Goal: Transaction & Acquisition: Purchase product/service

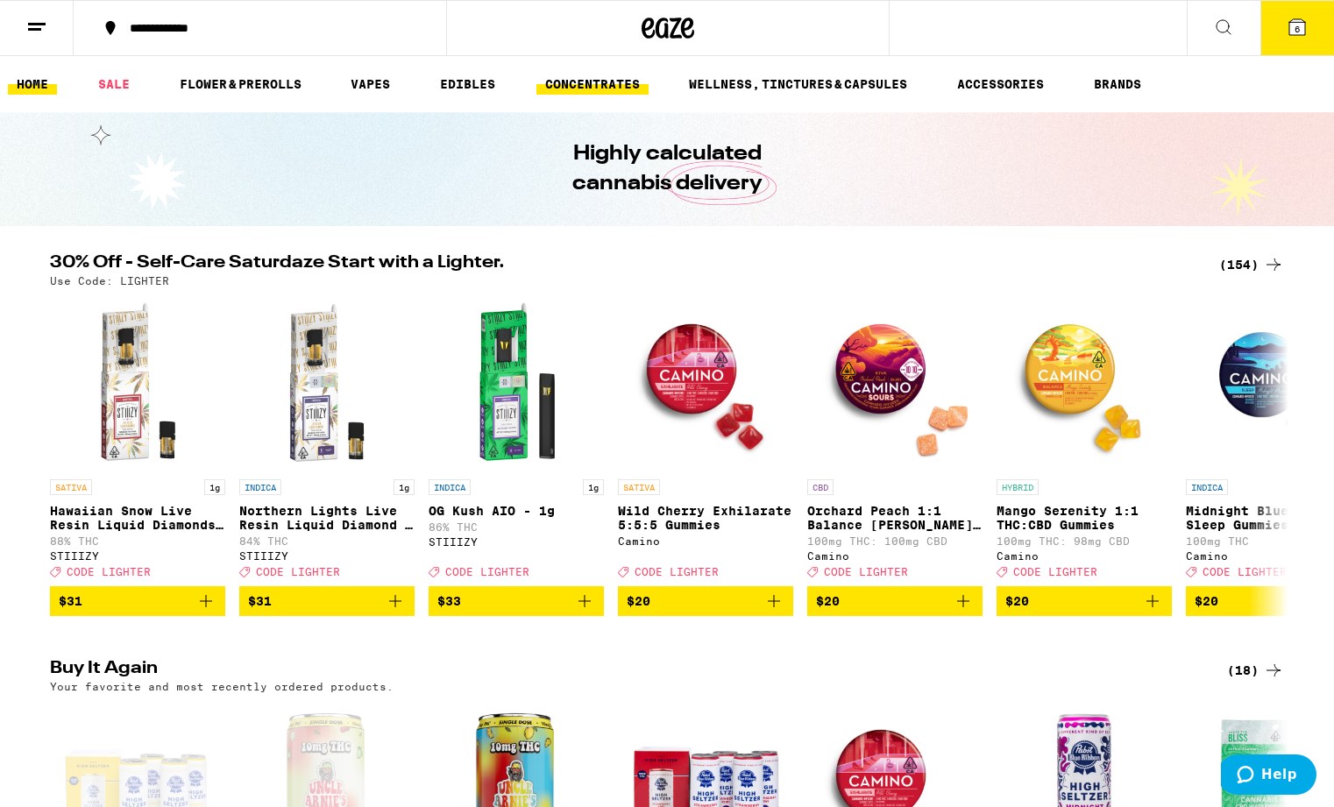
click at [598, 80] on link "CONCENTRATES" at bounding box center [592, 84] width 112 height 21
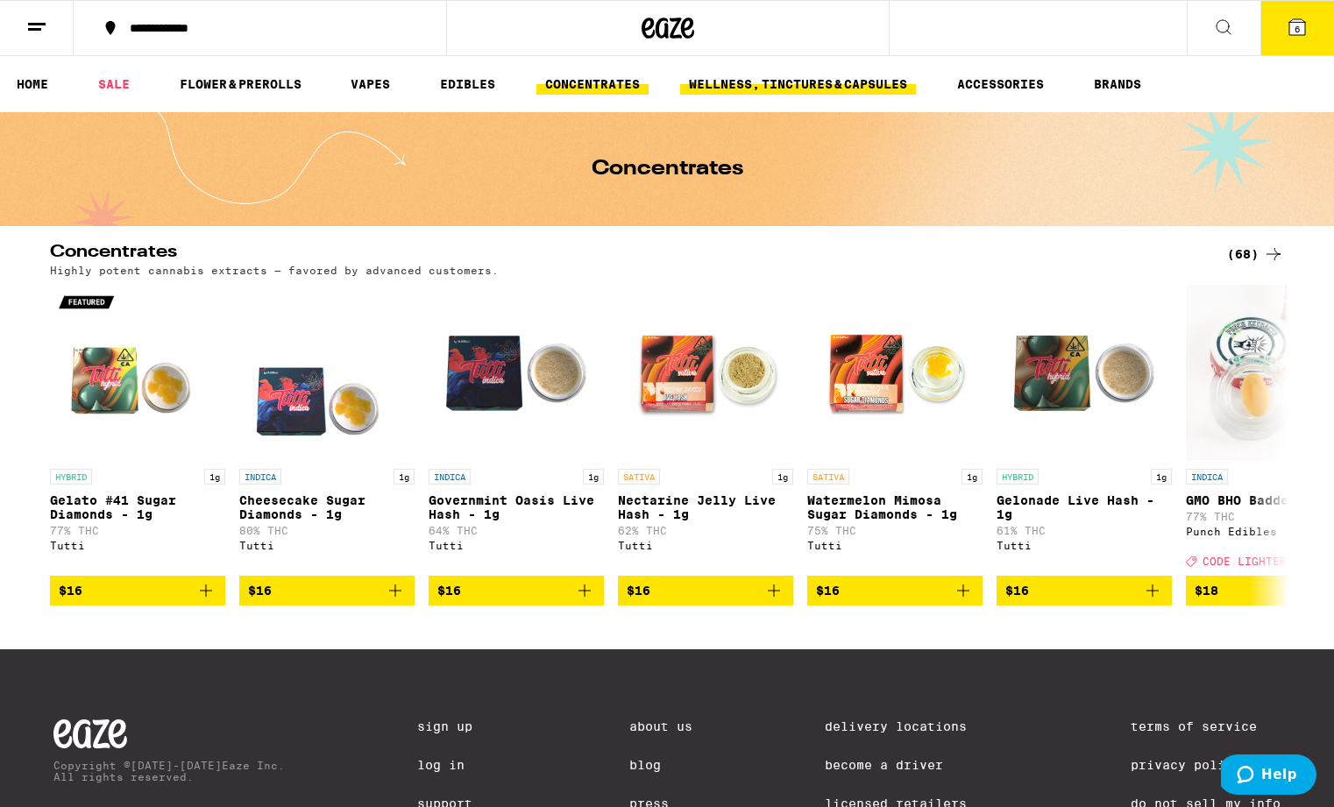
click at [748, 76] on link "WELLNESS, TINCTURES & CAPSULES" at bounding box center [798, 84] width 236 height 21
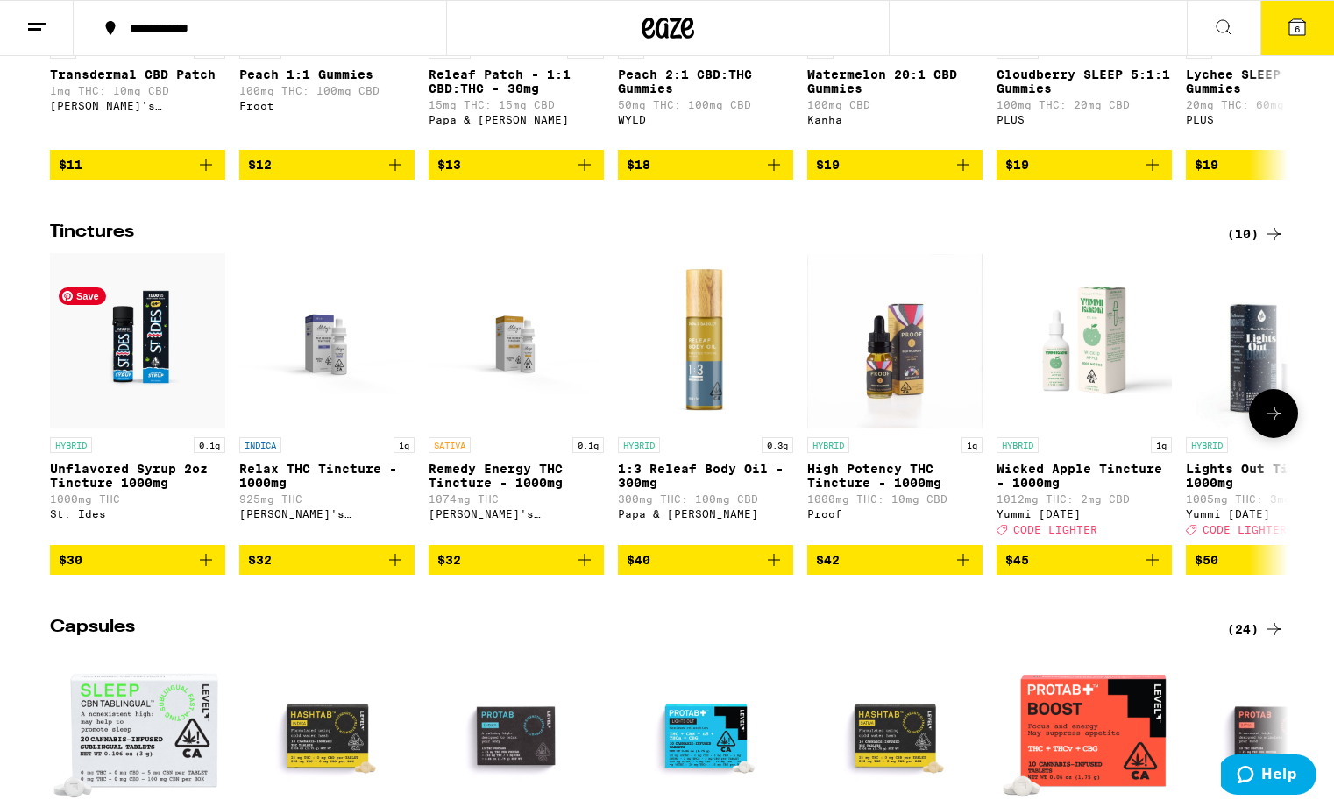
click at [153, 387] on img "Open page for Unflavored Syrup 2oz Tincture 1000mg from St. Ides" at bounding box center [137, 340] width 175 height 175
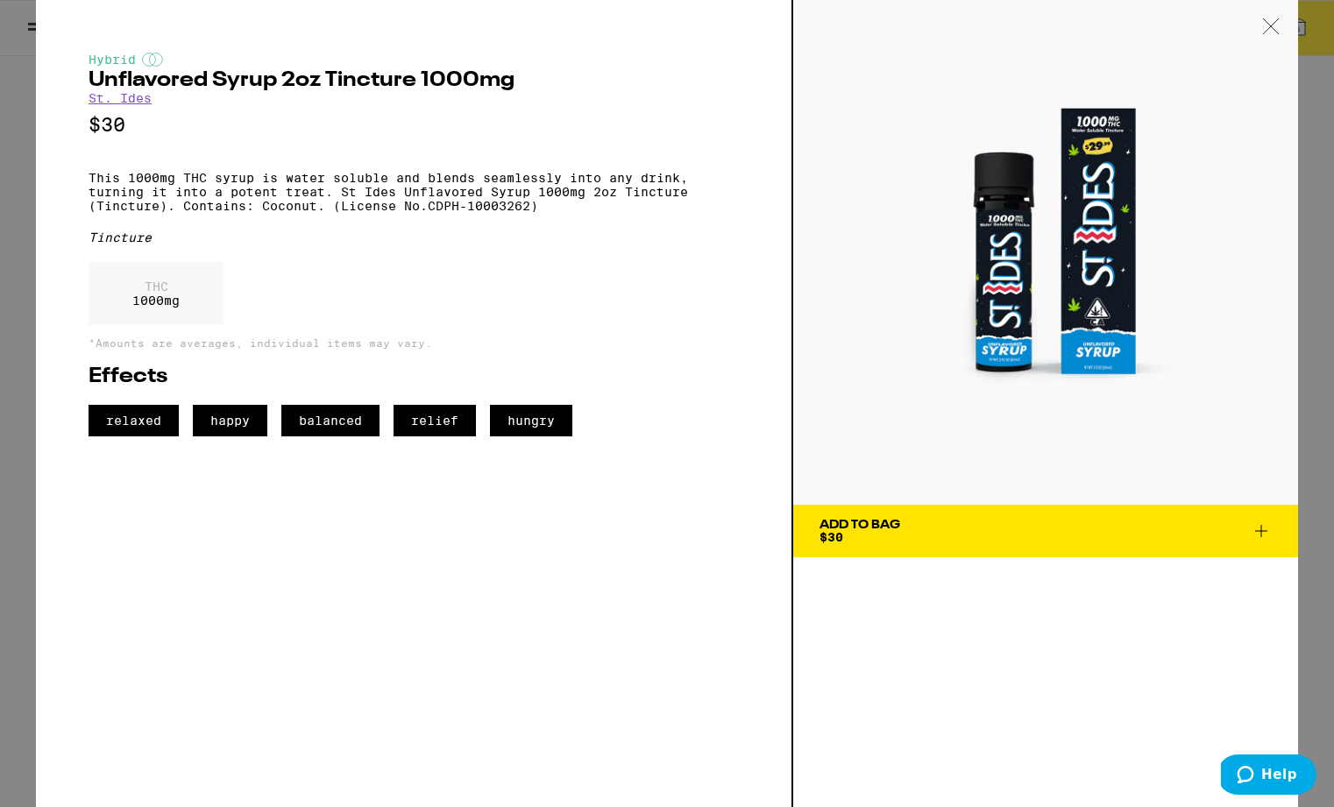
click at [917, 526] on span "Add To Bag $30" at bounding box center [1046, 531] width 452 height 25
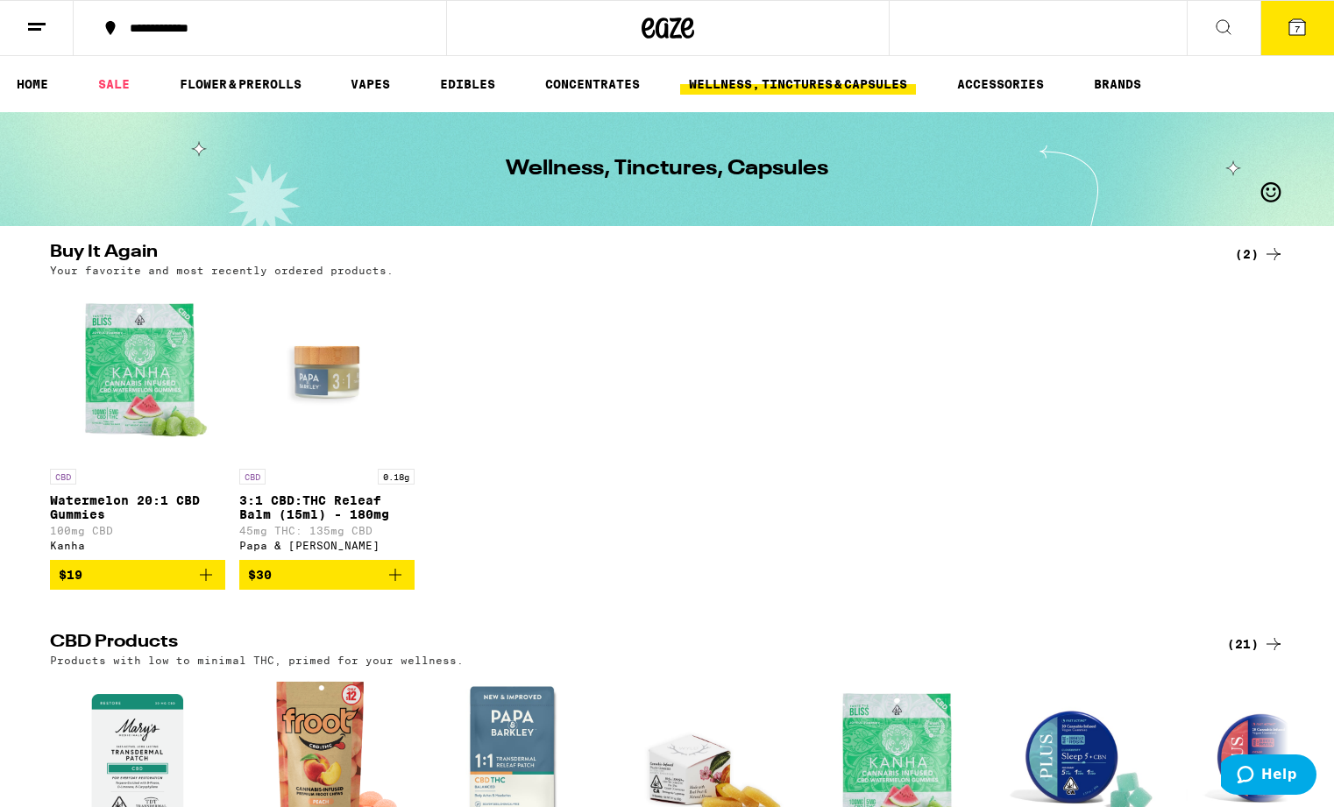
click at [1301, 27] on icon at bounding box center [1297, 27] width 16 height 16
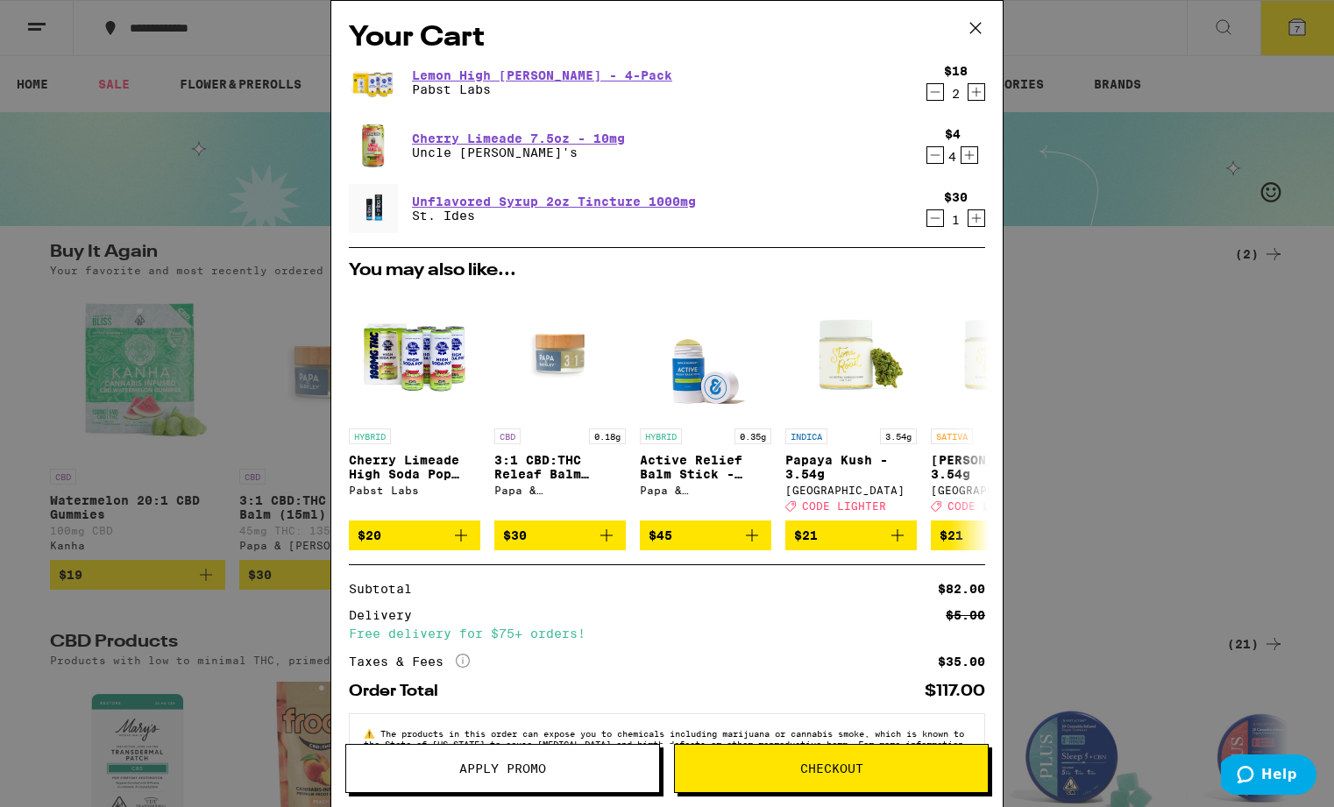
click at [936, 92] on icon "Decrement" at bounding box center [935, 92] width 16 height 21
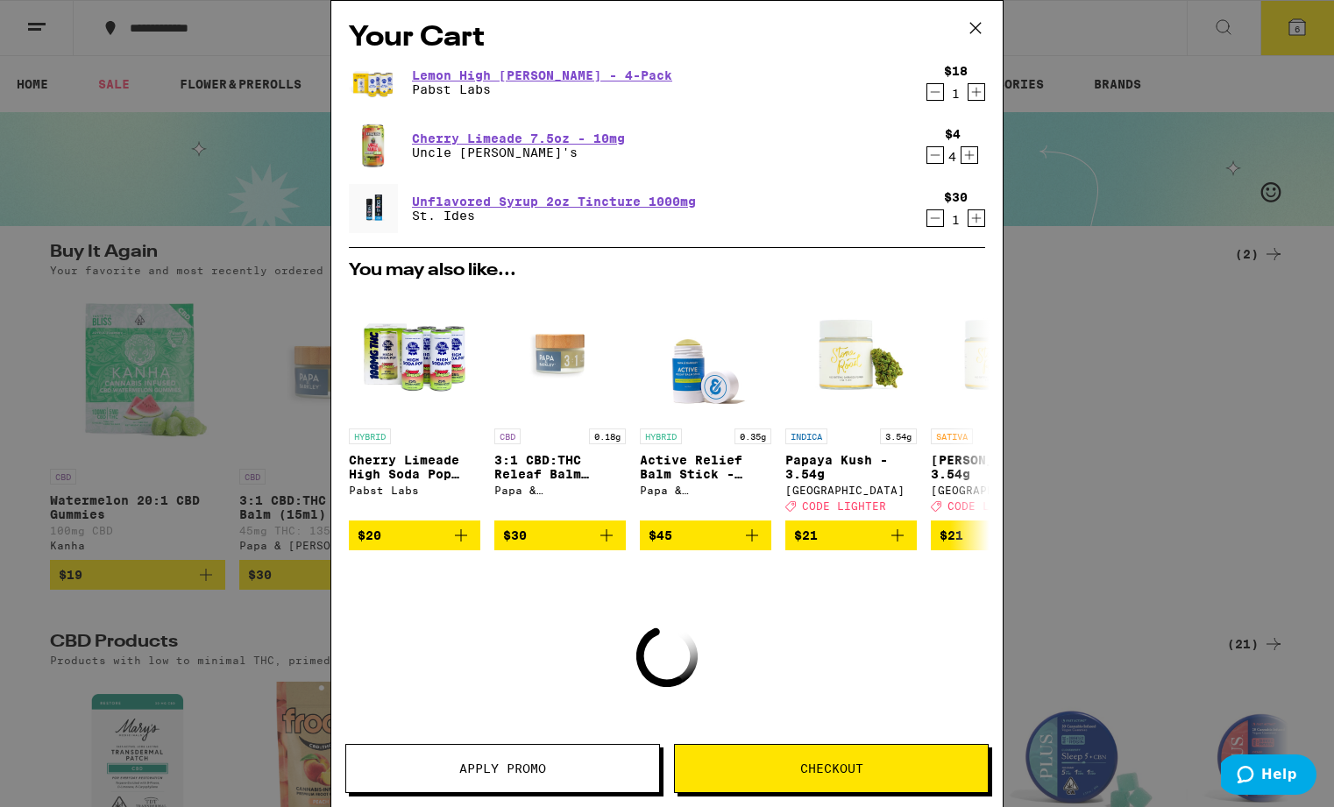
click at [936, 92] on icon "Decrement" at bounding box center [935, 92] width 16 height 21
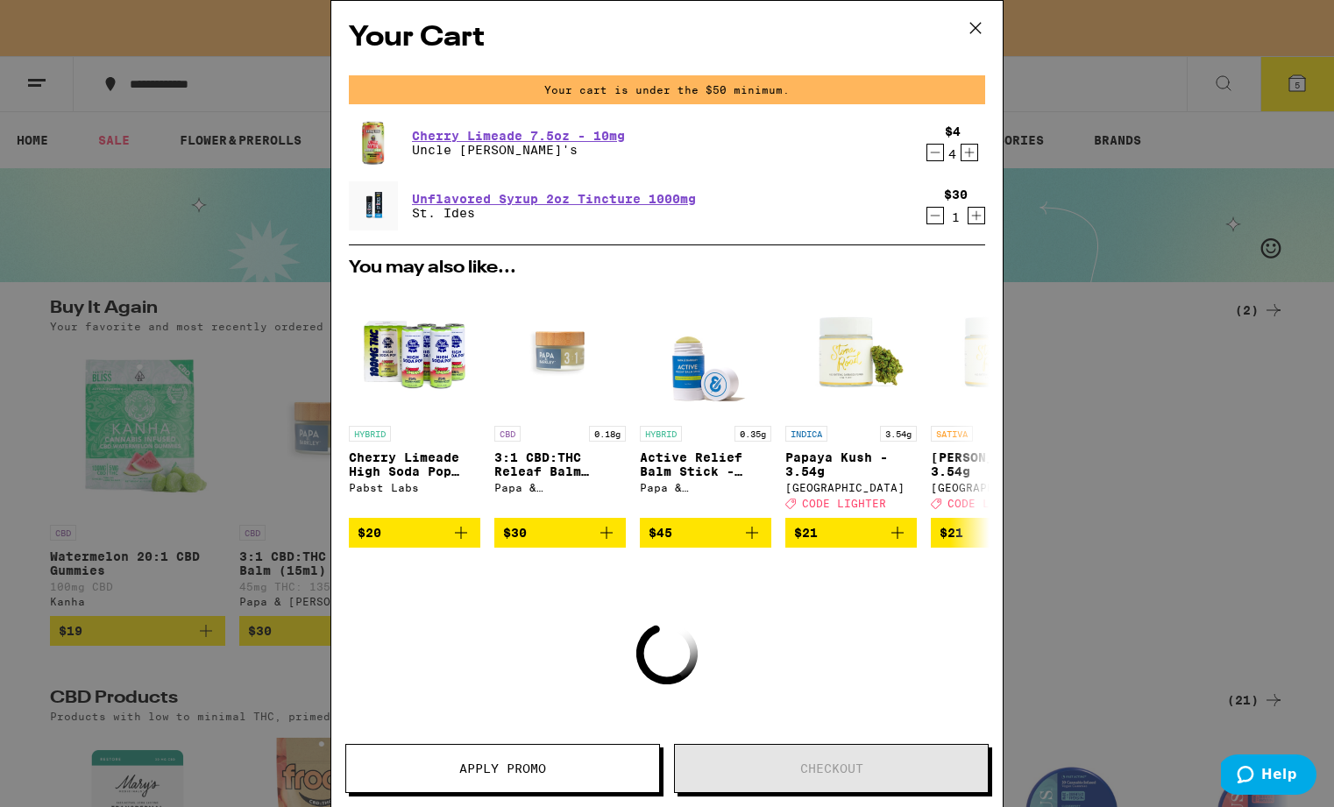
click at [933, 151] on icon "Decrement" at bounding box center [935, 152] width 16 height 21
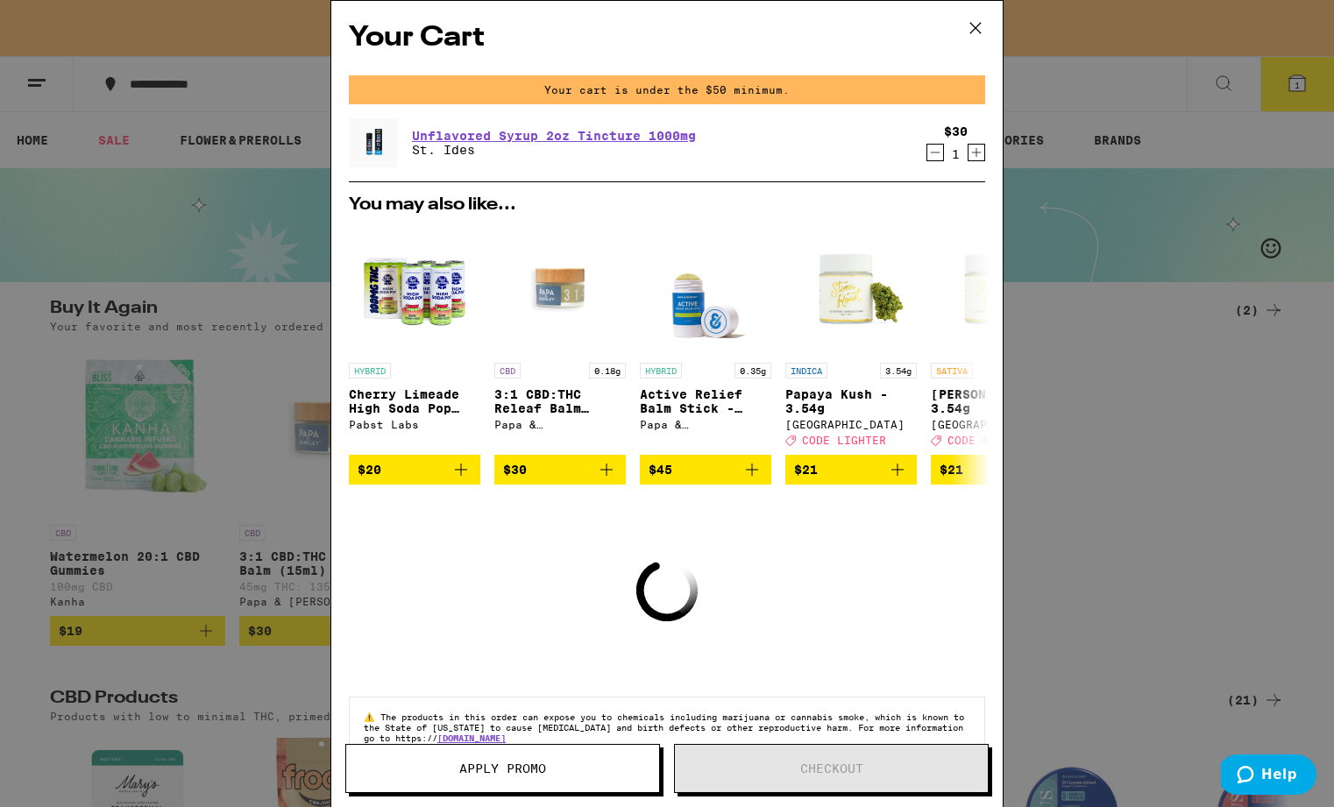
click at [976, 21] on icon at bounding box center [975, 28] width 26 height 26
